Goal: Task Accomplishment & Management: Manage account settings

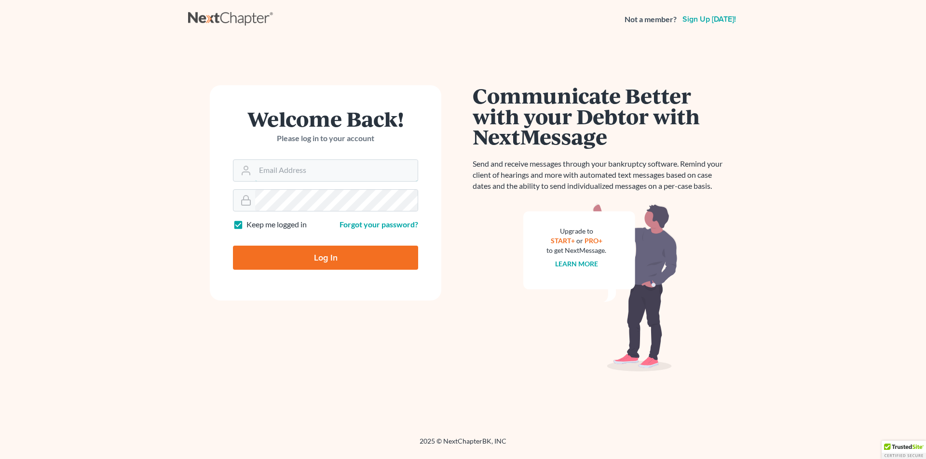
type input "[EMAIL_ADDRESS][DOMAIN_NAME]"
click at [341, 254] on input "Log In" at bounding box center [325, 258] width 185 height 24
type input "Thinking..."
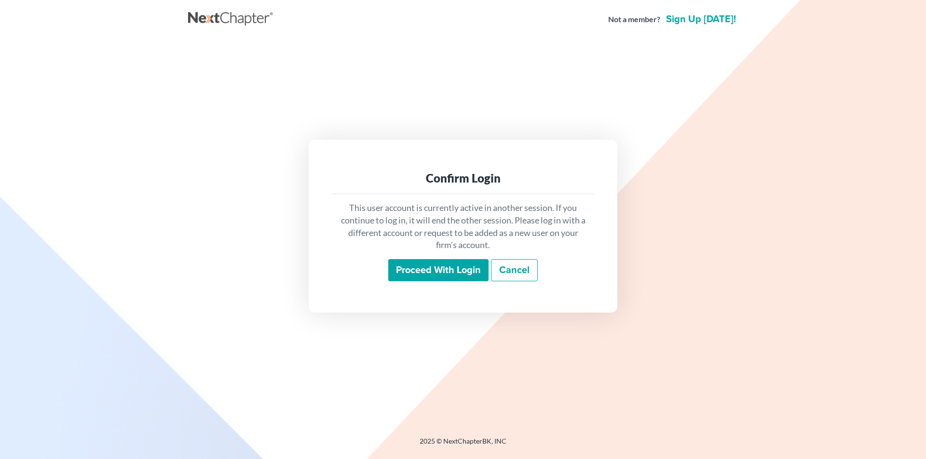
click at [450, 271] on input "Proceed with login" at bounding box center [438, 270] width 100 height 22
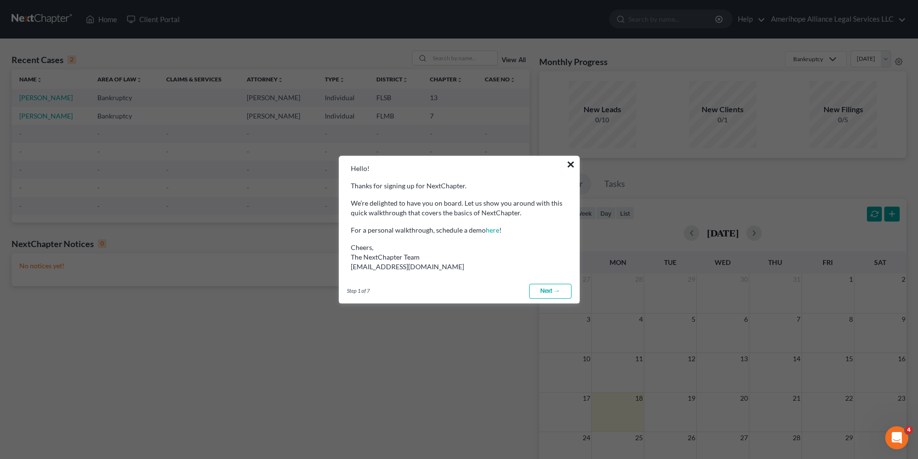
click at [571, 165] on button "×" at bounding box center [570, 164] width 9 height 15
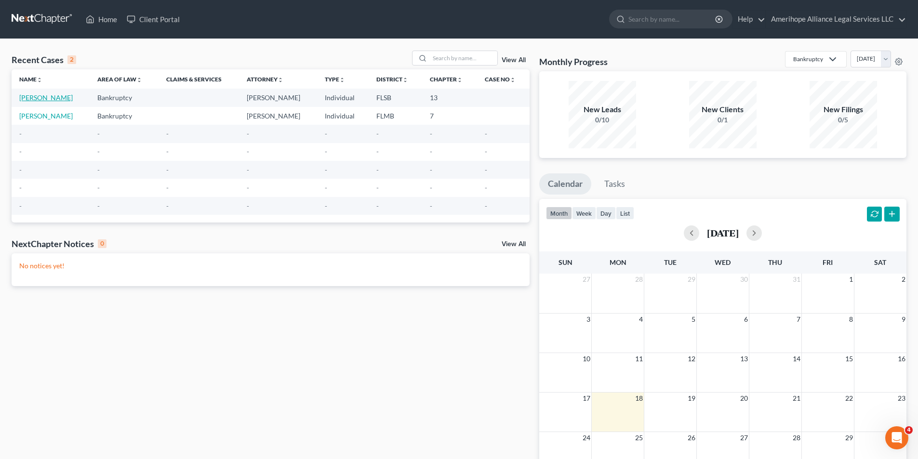
click at [34, 96] on link "Fincher, Ellen" at bounding box center [46, 98] width 54 height 8
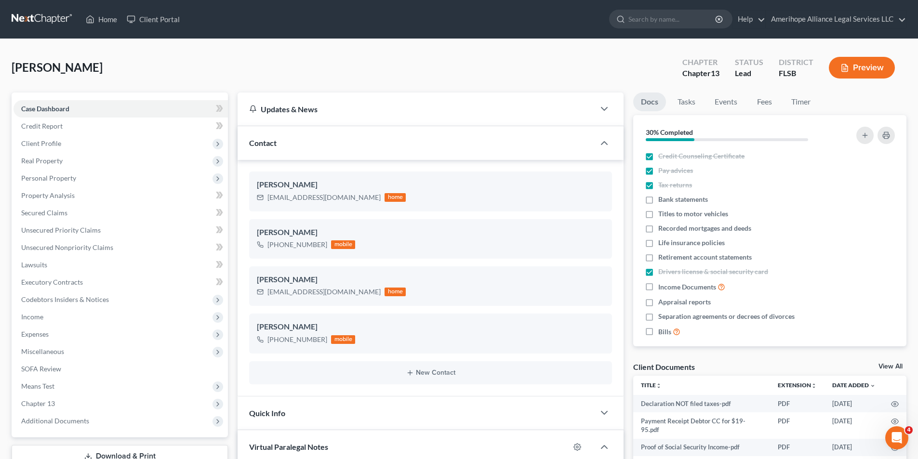
scroll to position [165, 0]
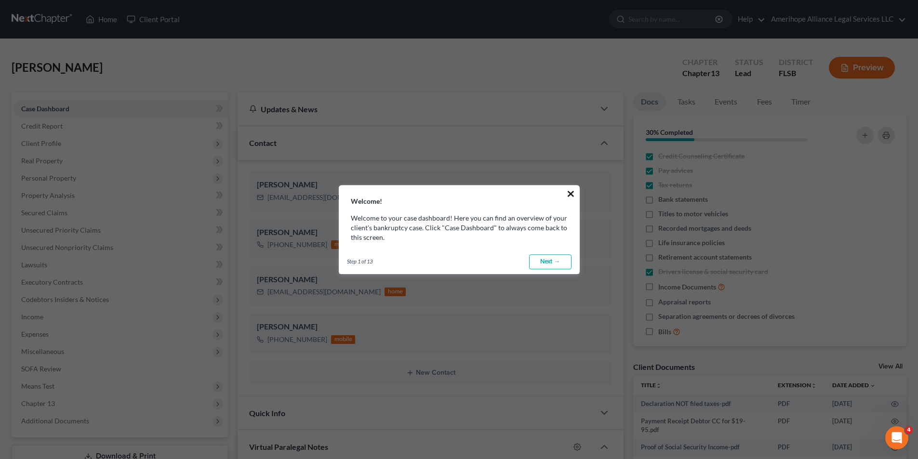
click at [570, 193] on button "×" at bounding box center [570, 193] width 9 height 15
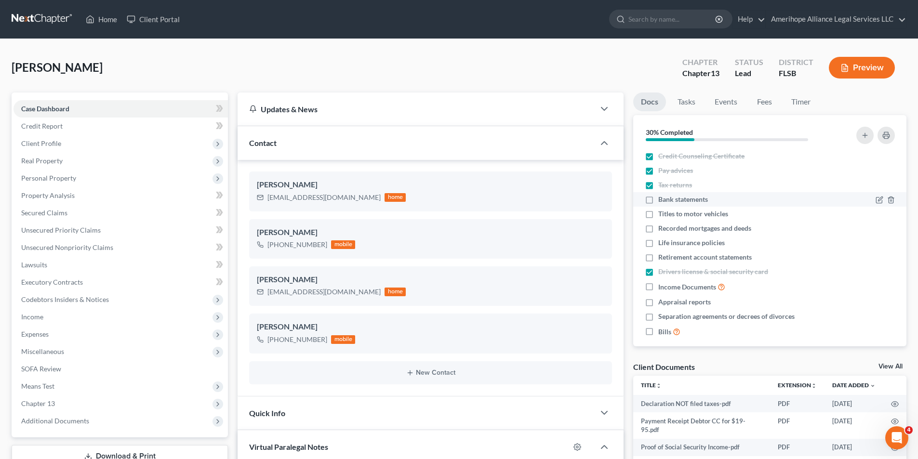
click at [658, 199] on div "Bank statements" at bounding box center [737, 200] width 185 height 10
click at [688, 201] on span "Bank statements" at bounding box center [683, 200] width 50 height 10
click at [669, 201] on input "Bank statements" at bounding box center [665, 198] width 6 height 6
click at [688, 201] on span "Bank statements" at bounding box center [683, 200] width 50 height 10
click at [669, 201] on input "Bank statements" at bounding box center [665, 198] width 6 height 6
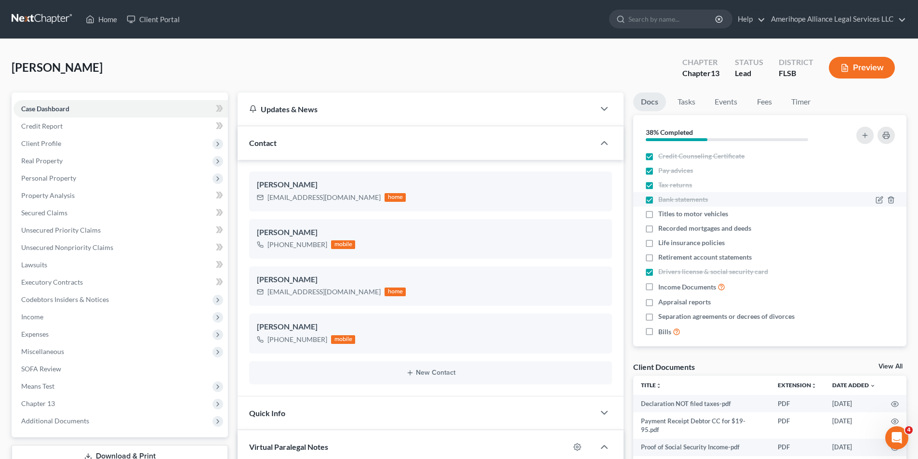
checkbox input "false"
click at [876, 199] on icon "button" at bounding box center [880, 200] width 8 height 8
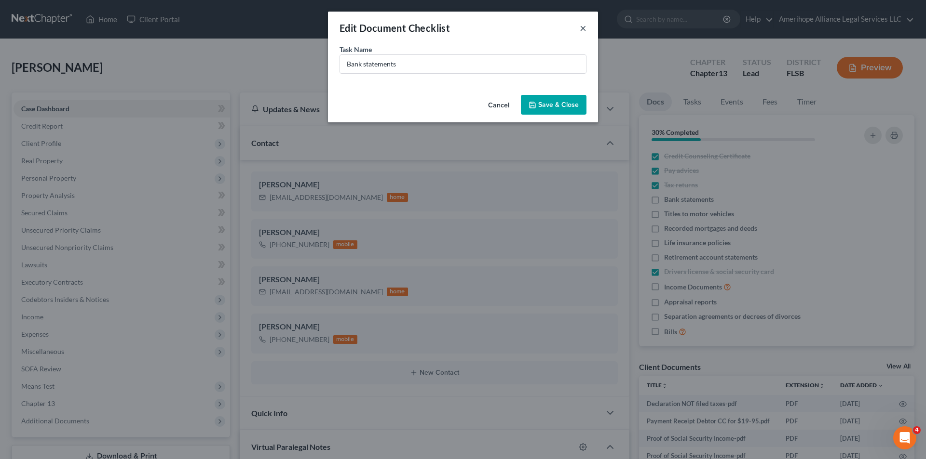
click at [581, 27] on button "×" at bounding box center [582, 28] width 7 height 12
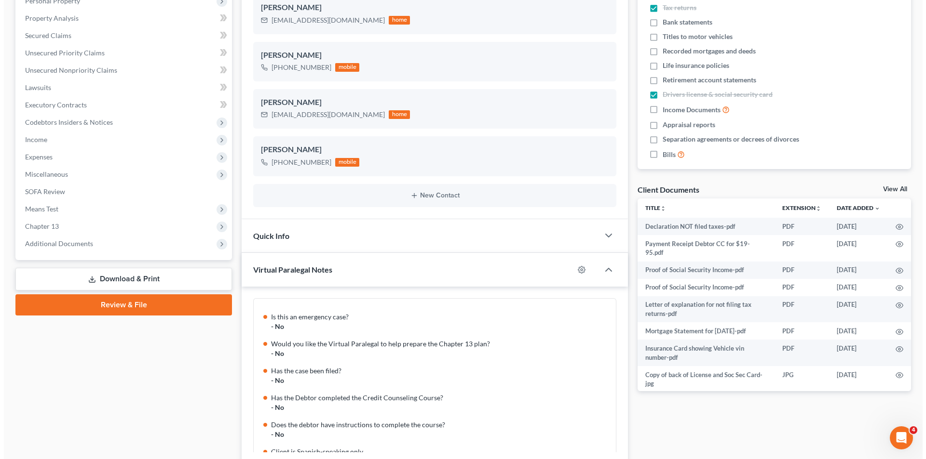
scroll to position [0, 0]
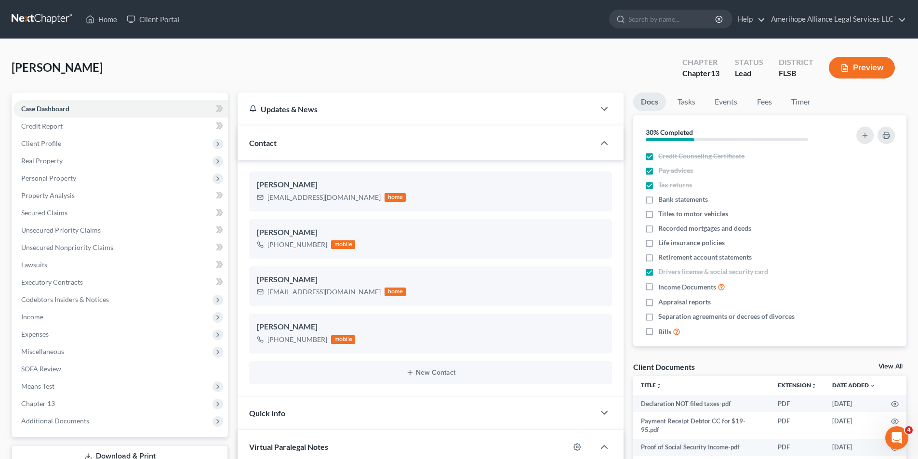
click at [868, 67] on button "Preview" at bounding box center [862, 68] width 66 height 22
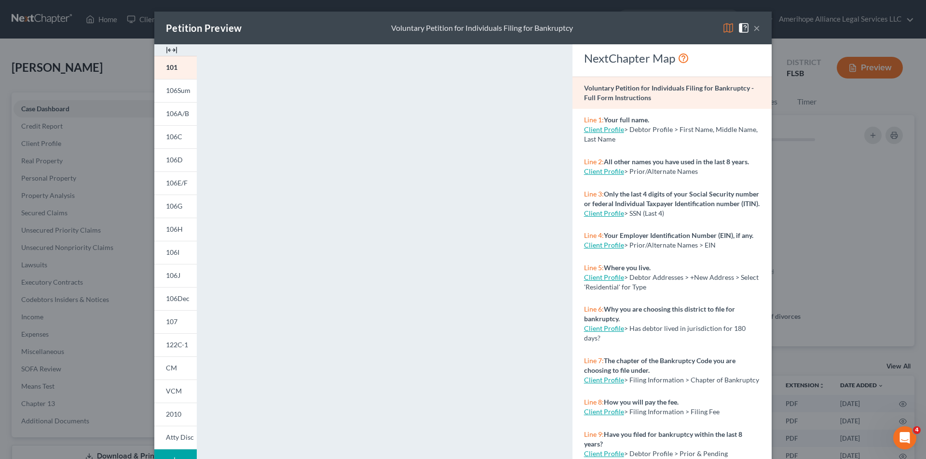
click at [753, 28] on button "×" at bounding box center [756, 28] width 7 height 12
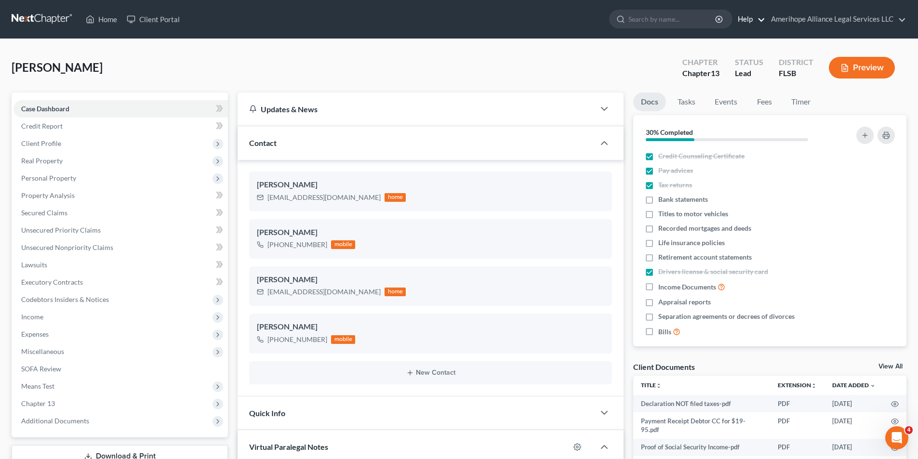
click at [762, 19] on link "Help" at bounding box center [749, 19] width 32 height 17
click at [588, 65] on div "Fincher, Ellen Upgraded Chapter Chapter 13 Status Lead District FLSB Preview" at bounding box center [459, 72] width 895 height 42
click at [58, 123] on span "Credit Report" at bounding box center [41, 126] width 41 height 8
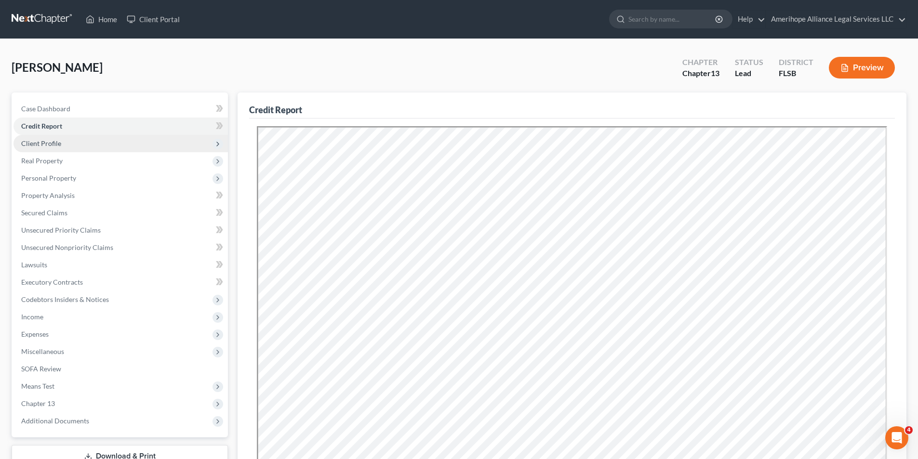
click at [46, 145] on span "Client Profile" at bounding box center [41, 143] width 40 height 8
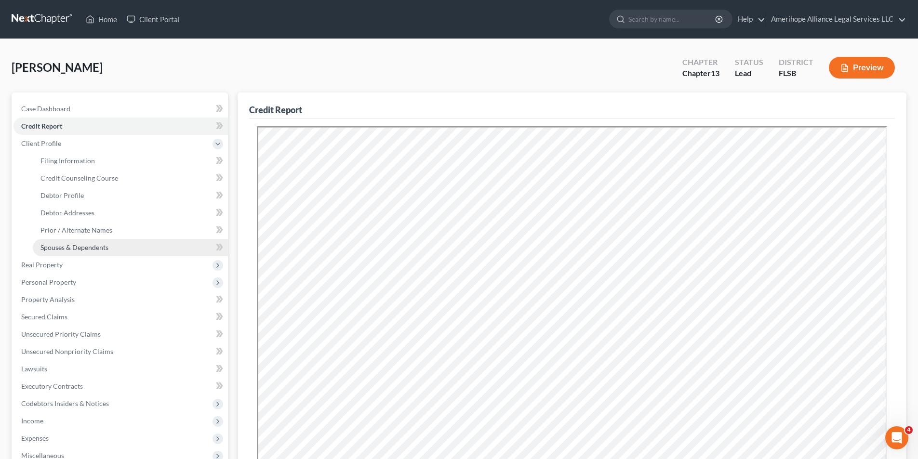
click at [74, 249] on span "Spouses & Dependents" at bounding box center [74, 247] width 68 height 8
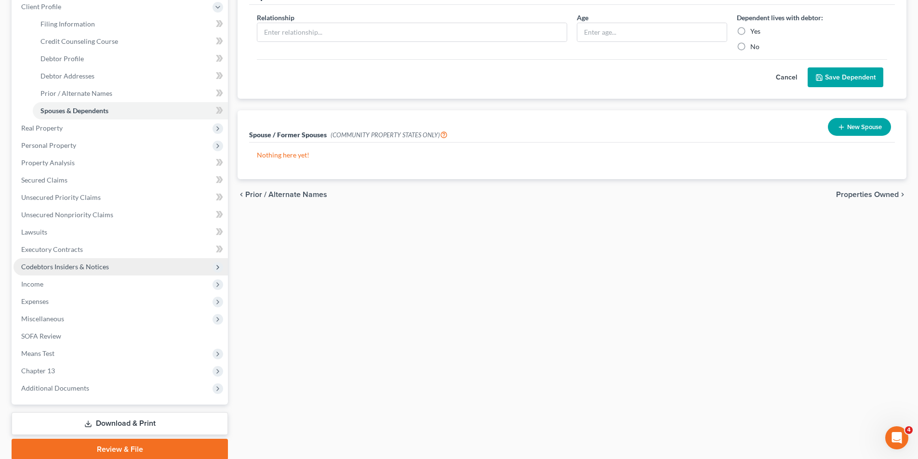
scroll to position [145, 0]
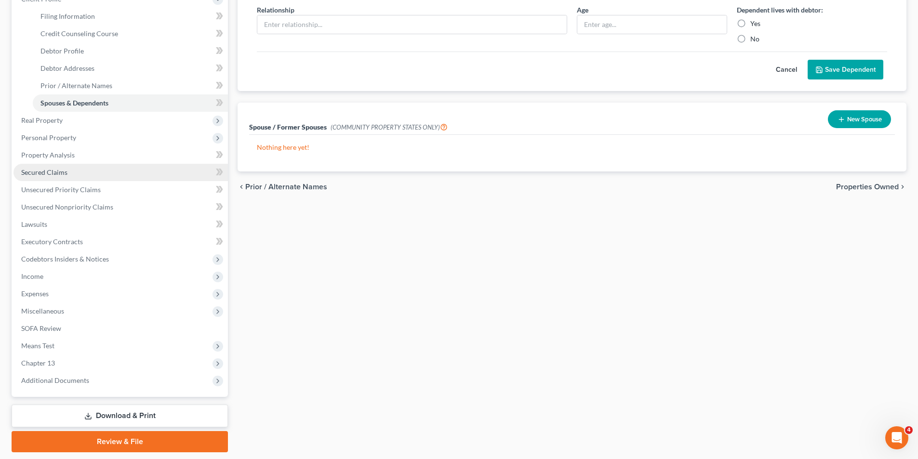
click at [89, 172] on link "Secured Claims" at bounding box center [120, 172] width 215 height 17
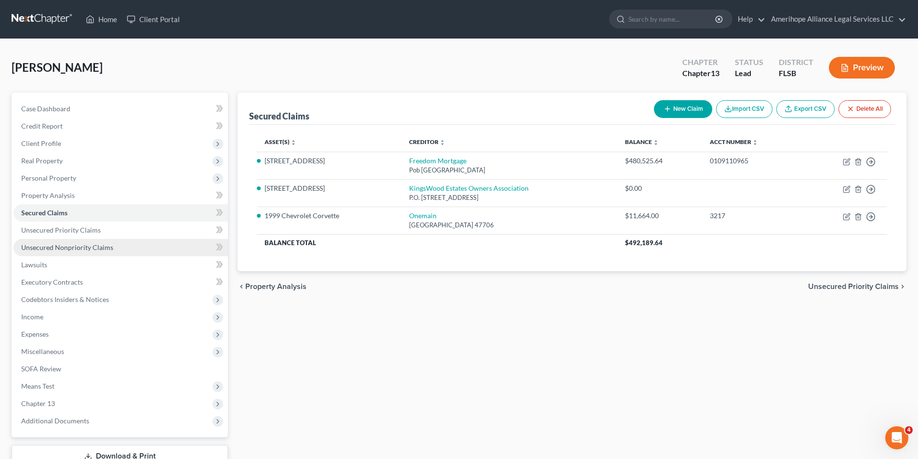
click at [100, 245] on span "Unsecured Nonpriority Claims" at bounding box center [67, 247] width 92 height 8
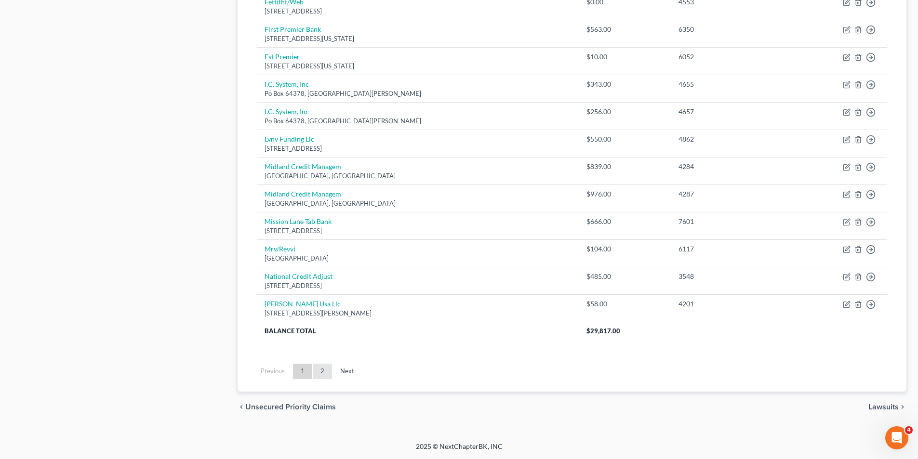
click at [324, 372] on link "2" at bounding box center [322, 371] width 19 height 15
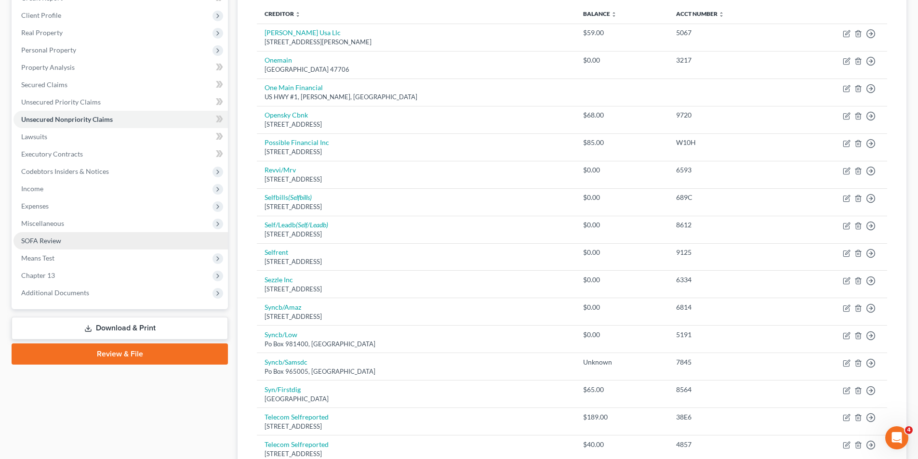
scroll to position [67, 0]
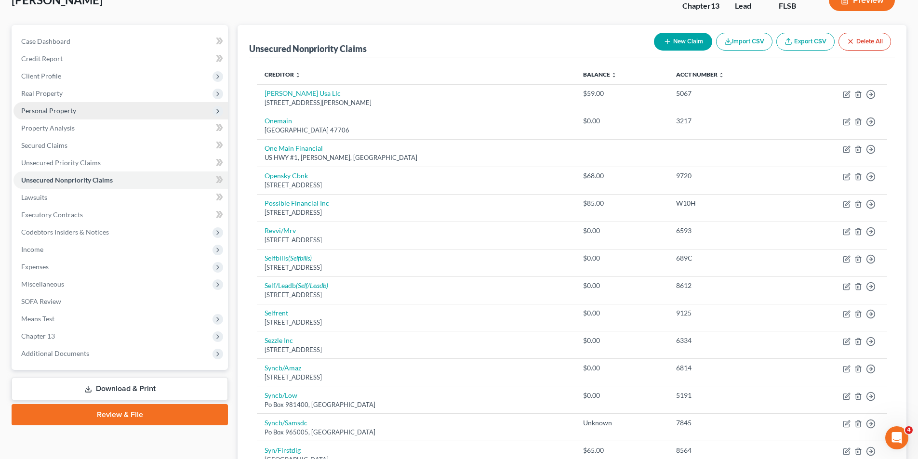
click at [59, 114] on span "Personal Property" at bounding box center [48, 111] width 55 height 8
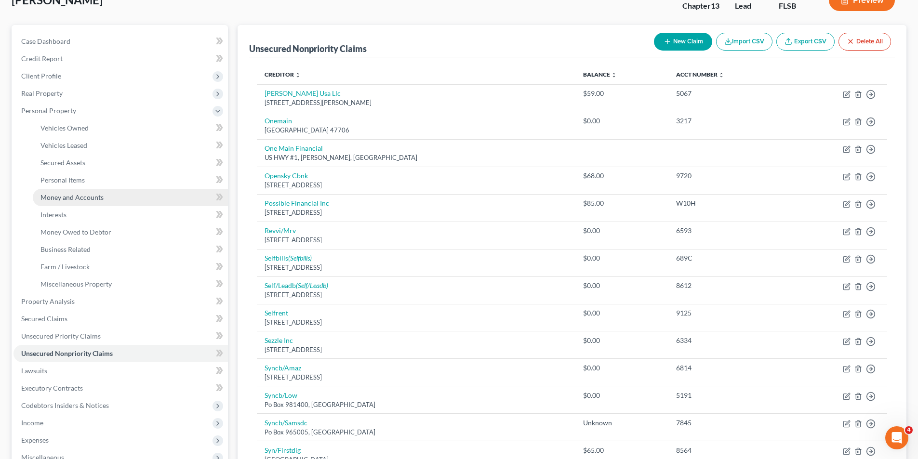
click at [81, 197] on span "Money and Accounts" at bounding box center [71, 197] width 63 height 8
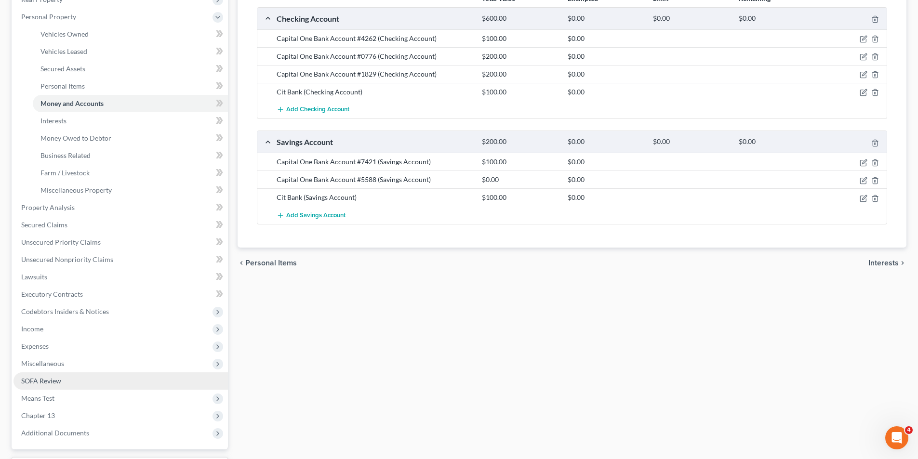
scroll to position [145, 0]
